Goal: Information Seeking & Learning: Learn about a topic

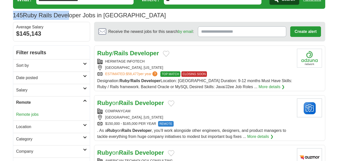
scroll to position [25, 0]
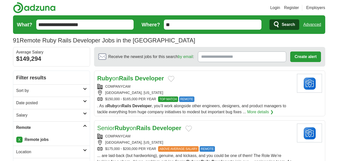
click at [45, 103] on h2 "Date posted" at bounding box center [49, 103] width 67 height 6
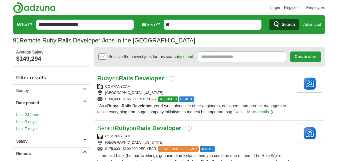
click at [35, 130] on link "Last 7 days" at bounding box center [51, 129] width 71 height 6
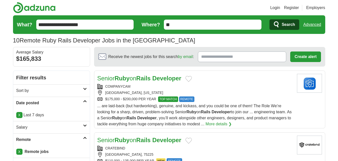
click at [116, 79] on strong "Ruby" at bounding box center [122, 78] width 15 height 7
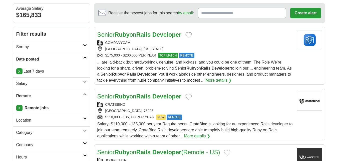
scroll to position [50, 0]
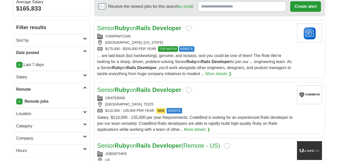
click at [117, 87] on strong "Ruby" at bounding box center [122, 89] width 15 height 7
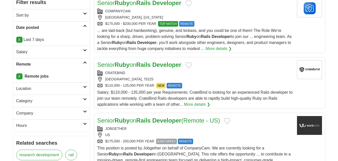
click at [126, 119] on strong "Ruby" at bounding box center [122, 120] width 15 height 7
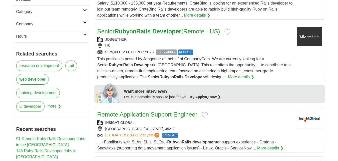
scroll to position [175, 0]
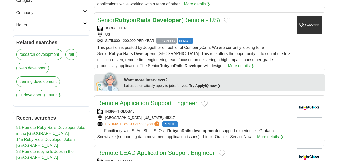
click at [122, 104] on link "Remote Application Support Engineer" at bounding box center [147, 102] width 100 height 7
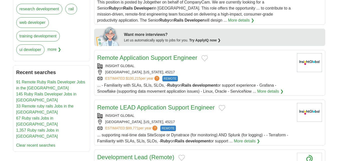
scroll to position [225, 0]
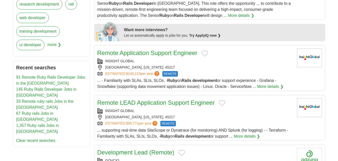
click at [124, 103] on link "Remote LEAD Application Support Engineer" at bounding box center [156, 102] width 118 height 7
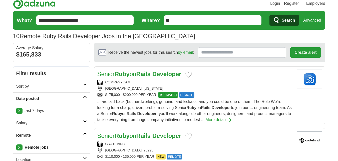
scroll to position [0, 0]
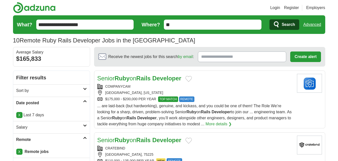
click at [277, 9] on link "Login" at bounding box center [276, 8] width 10 height 6
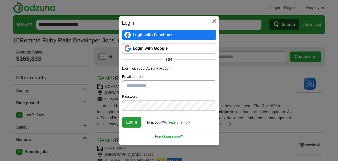
click at [176, 49] on link "Login with Google" at bounding box center [169, 48] width 94 height 11
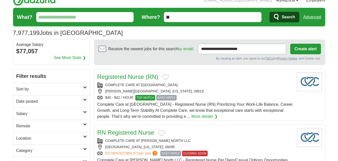
scroll to position [25, 0]
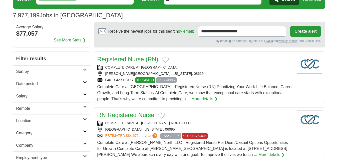
click at [66, 81] on h2 "Date posted" at bounding box center [49, 84] width 67 height 6
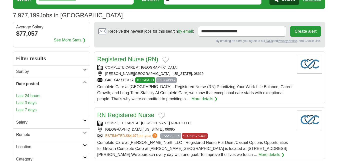
click at [60, 81] on h2 "Date posted" at bounding box center [49, 84] width 67 height 6
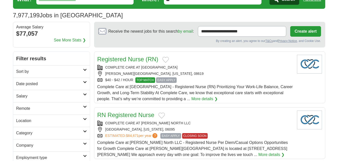
click at [60, 81] on h2 "Date posted" at bounding box center [49, 84] width 67 height 6
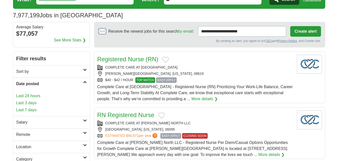
click at [46, 83] on h2 "Date posted" at bounding box center [49, 84] width 67 height 6
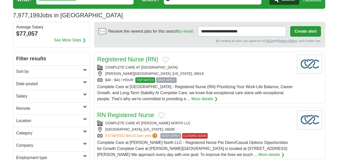
click at [41, 108] on h2 "Remote" at bounding box center [49, 108] width 67 height 6
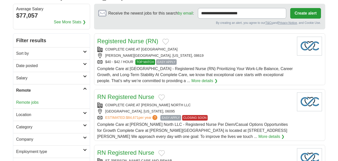
scroll to position [50, 0]
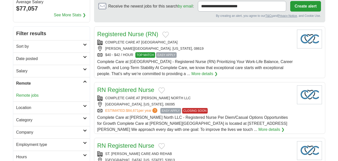
click at [38, 94] on link "Remote jobs" at bounding box center [27, 95] width 23 height 4
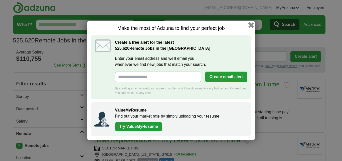
click at [251, 26] on button "button" at bounding box center [251, 25] width 6 height 6
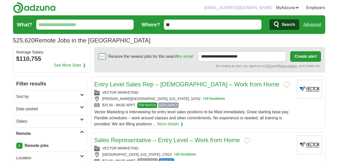
click at [67, 108] on h2 "Date posted" at bounding box center [48, 109] width 64 height 6
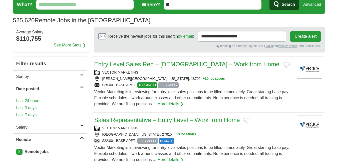
scroll to position [25, 0]
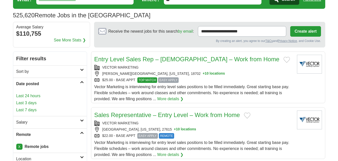
click at [34, 109] on link "Last 7 days" at bounding box center [50, 110] width 68 height 6
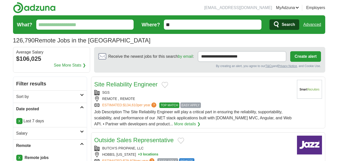
click at [82, 26] on input "What?" at bounding box center [85, 25] width 98 height 10
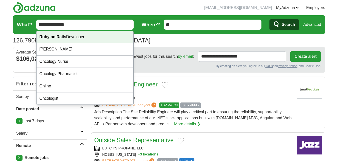
click at [82, 41] on div "Ruby on Rails Developer" at bounding box center [85, 37] width 97 height 12
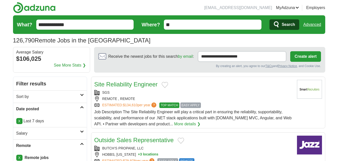
type input "**********"
click at [290, 25] on span "Search" at bounding box center [288, 25] width 13 height 10
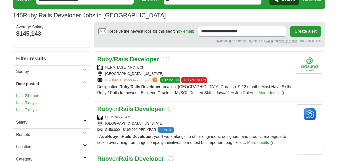
click at [29, 108] on link "Last 7 days" at bounding box center [51, 110] width 71 height 6
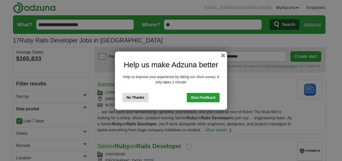
click at [222, 56] on button "button" at bounding box center [223, 55] width 4 height 4
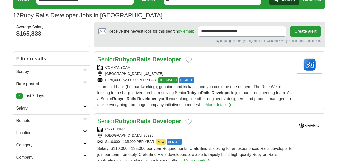
click at [46, 123] on h2 "Remote" at bounding box center [49, 120] width 67 height 6
click at [36, 132] on link "Remote jobs" at bounding box center [27, 132] width 23 height 4
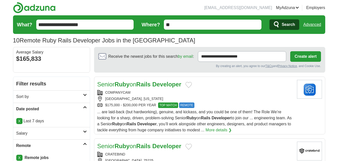
click at [114, 82] on link "Senior Ruby on Rails Developer" at bounding box center [139, 84] width 84 height 7
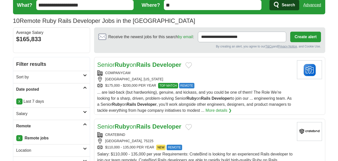
scroll to position [50, 0]
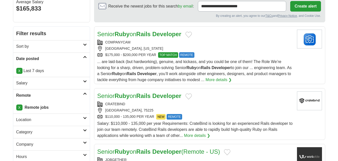
click at [116, 96] on strong "Ruby" at bounding box center [122, 95] width 15 height 7
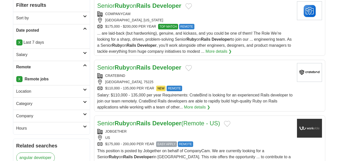
scroll to position [100, 0]
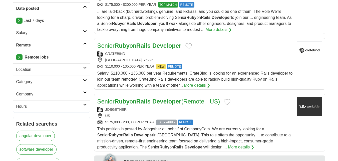
click at [116, 99] on strong "Ruby" at bounding box center [122, 101] width 15 height 7
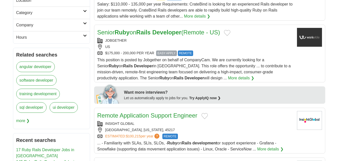
scroll to position [175, 0]
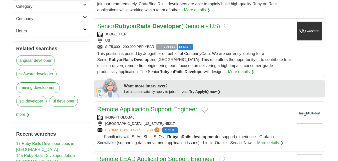
click at [116, 107] on link "Remote Application Support Engineer" at bounding box center [147, 108] width 100 height 7
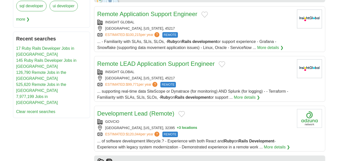
scroll to position [276, 0]
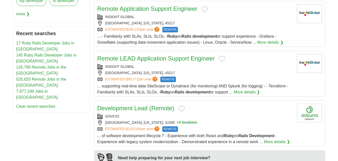
click at [115, 106] on link "Development Lead (Remote)" at bounding box center [135, 107] width 77 height 7
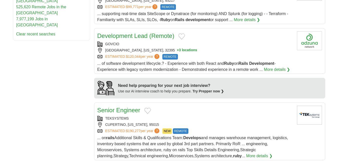
scroll to position [351, 0]
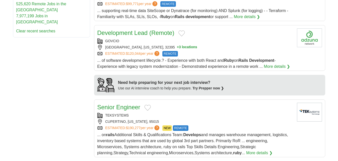
click at [115, 108] on link "Senior Engineer" at bounding box center [118, 106] width 43 height 7
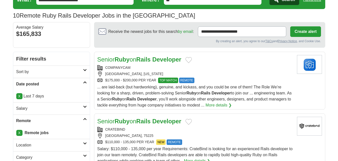
scroll to position [0, 0]
